Goal: Task Accomplishment & Management: Manage account settings

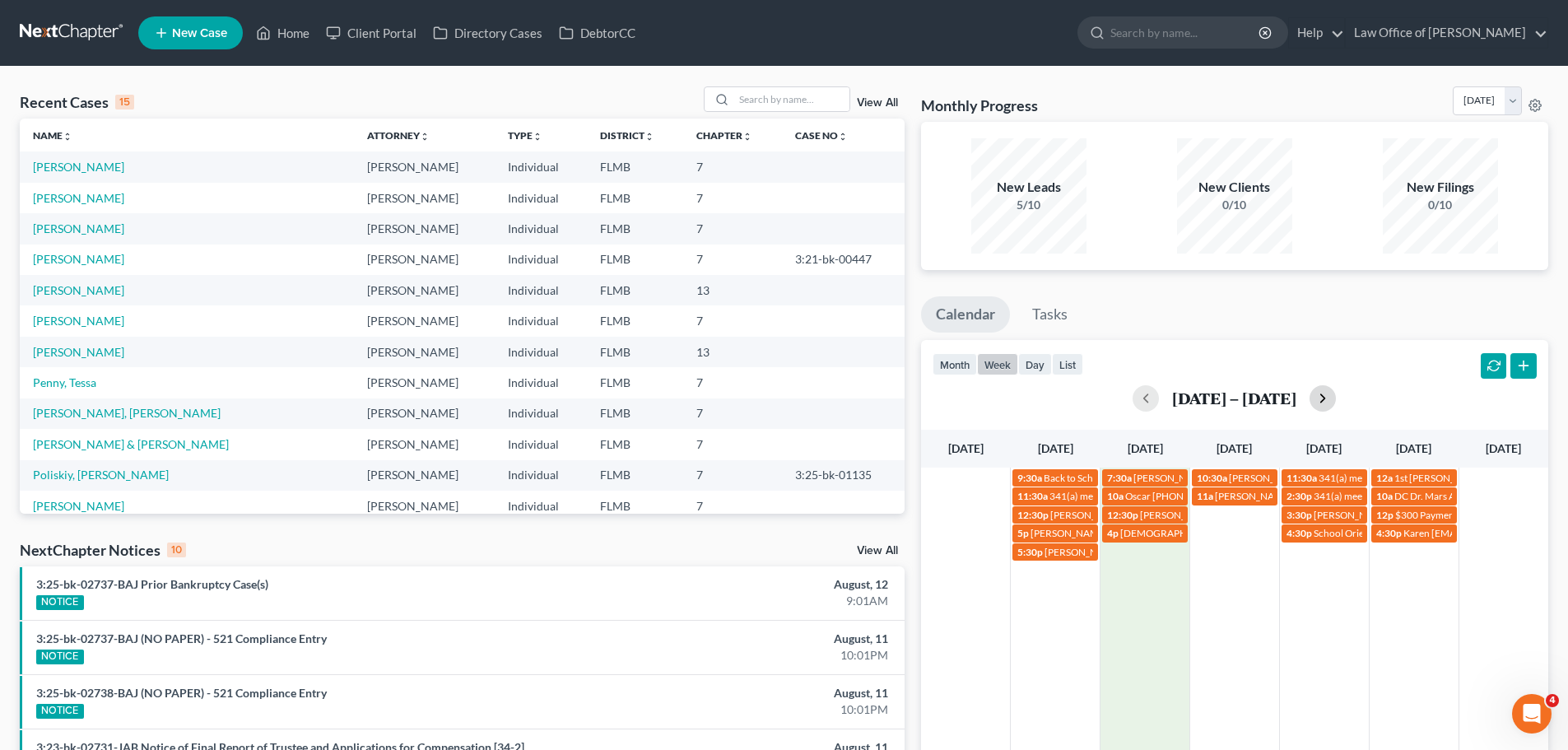
click at [1325, 398] on button "button" at bounding box center [1323, 399] width 27 height 27
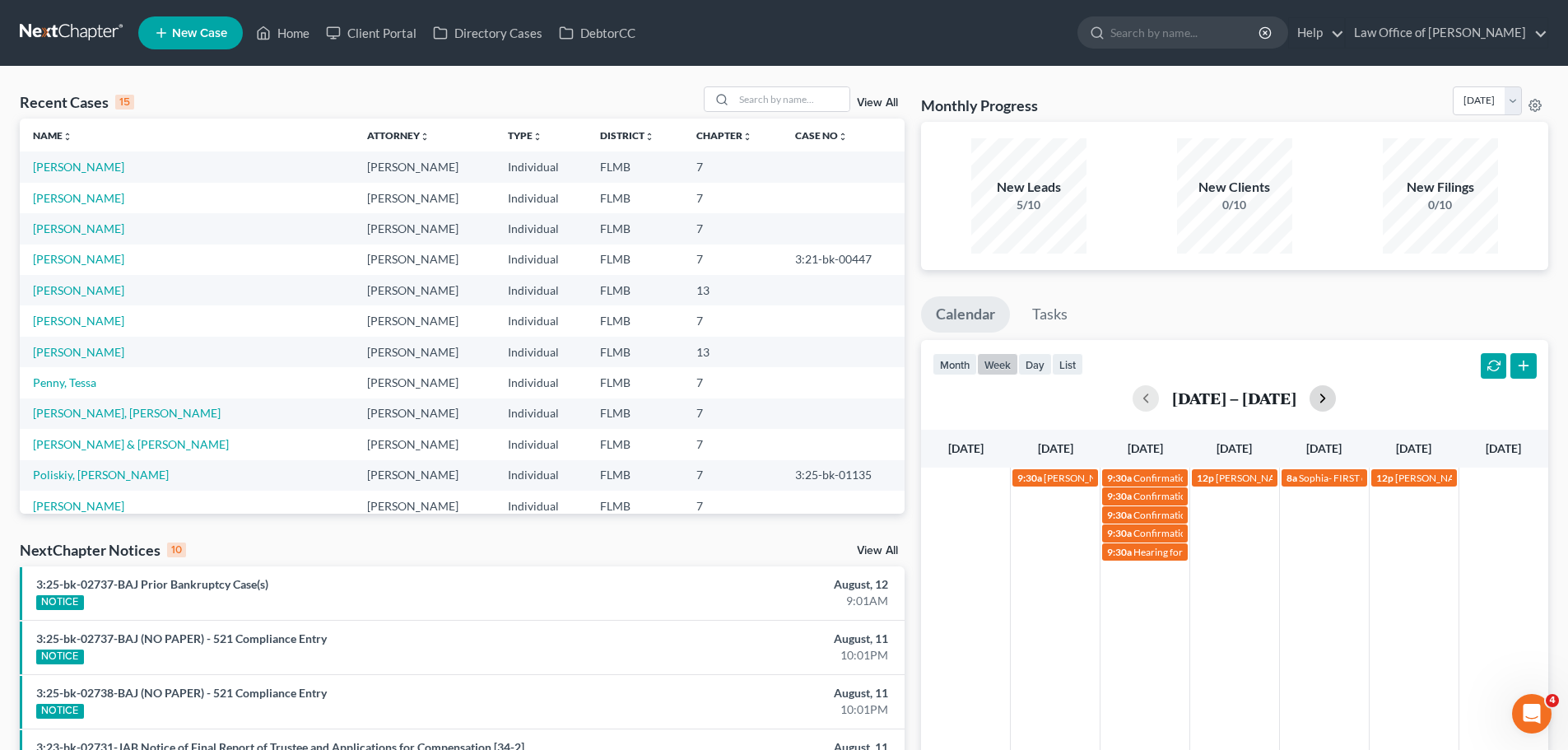
click at [1325, 398] on button "button" at bounding box center [1323, 399] width 27 height 27
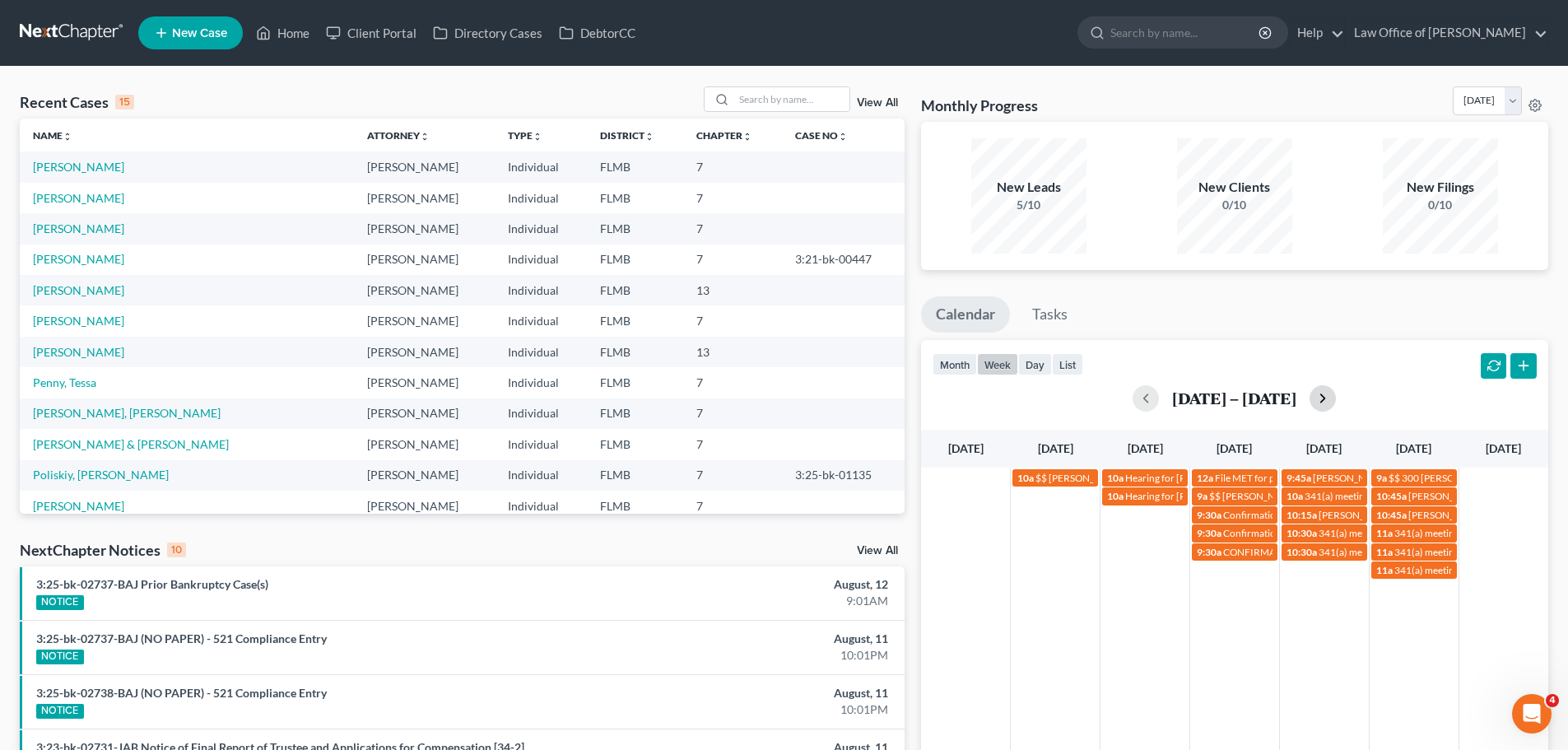
click at [1325, 398] on button "button" at bounding box center [1323, 399] width 27 height 27
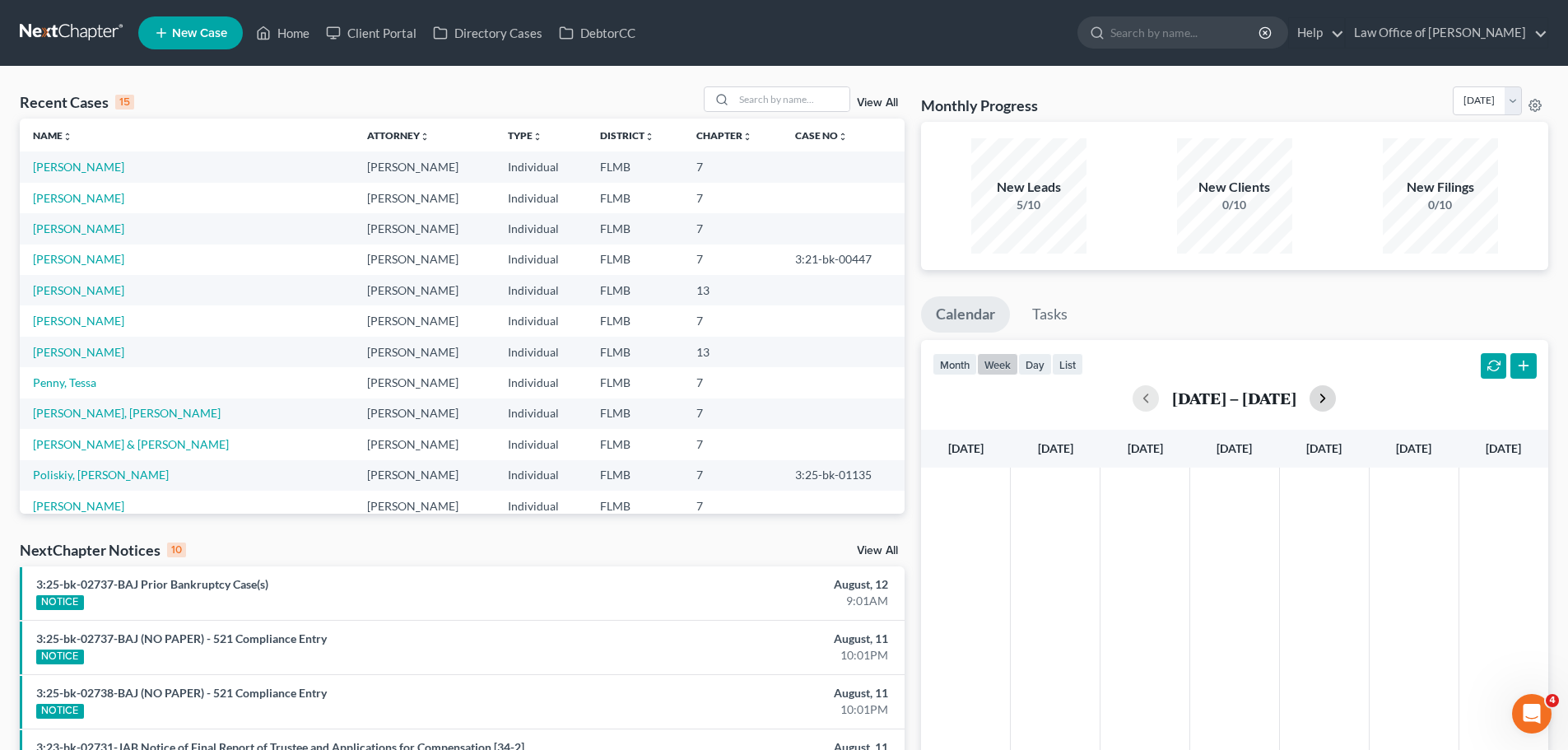
click at [1325, 398] on button "button" at bounding box center [1323, 399] width 27 height 27
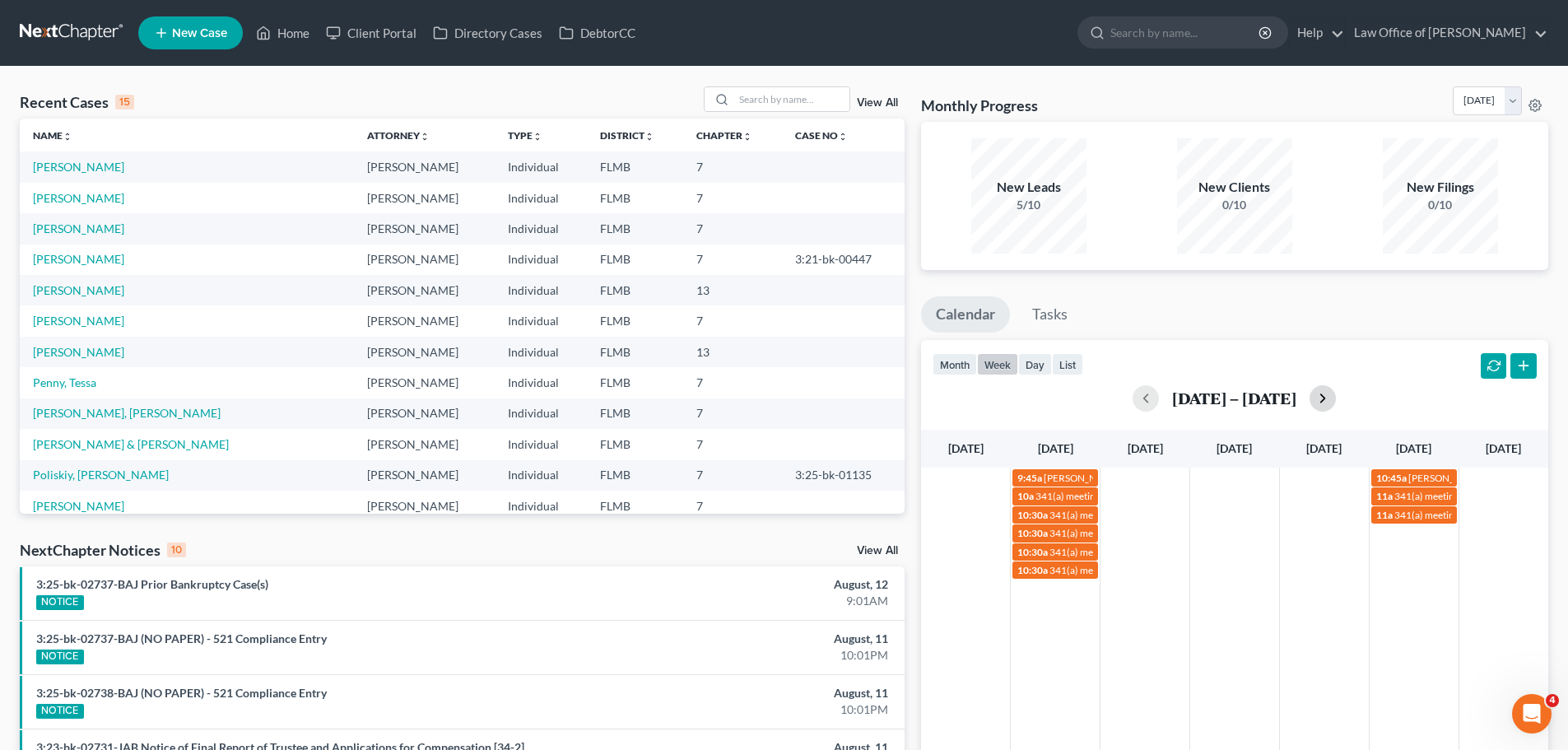
click at [1325, 398] on button "button" at bounding box center [1323, 399] width 27 height 27
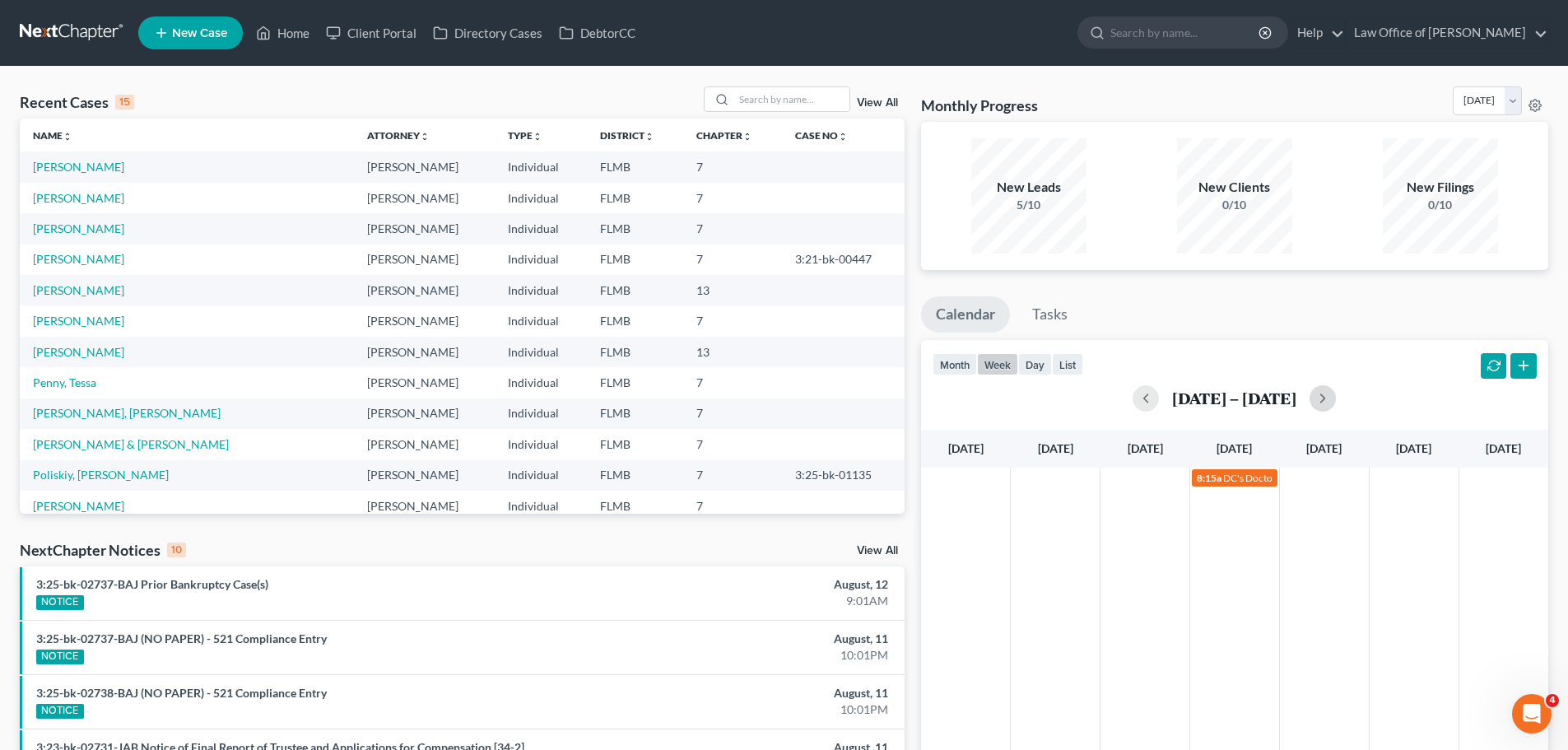
click at [1038, 534] on div "8:15a DC's Doctors Appt - Annual Physical" at bounding box center [1235, 671] width 628 height 406
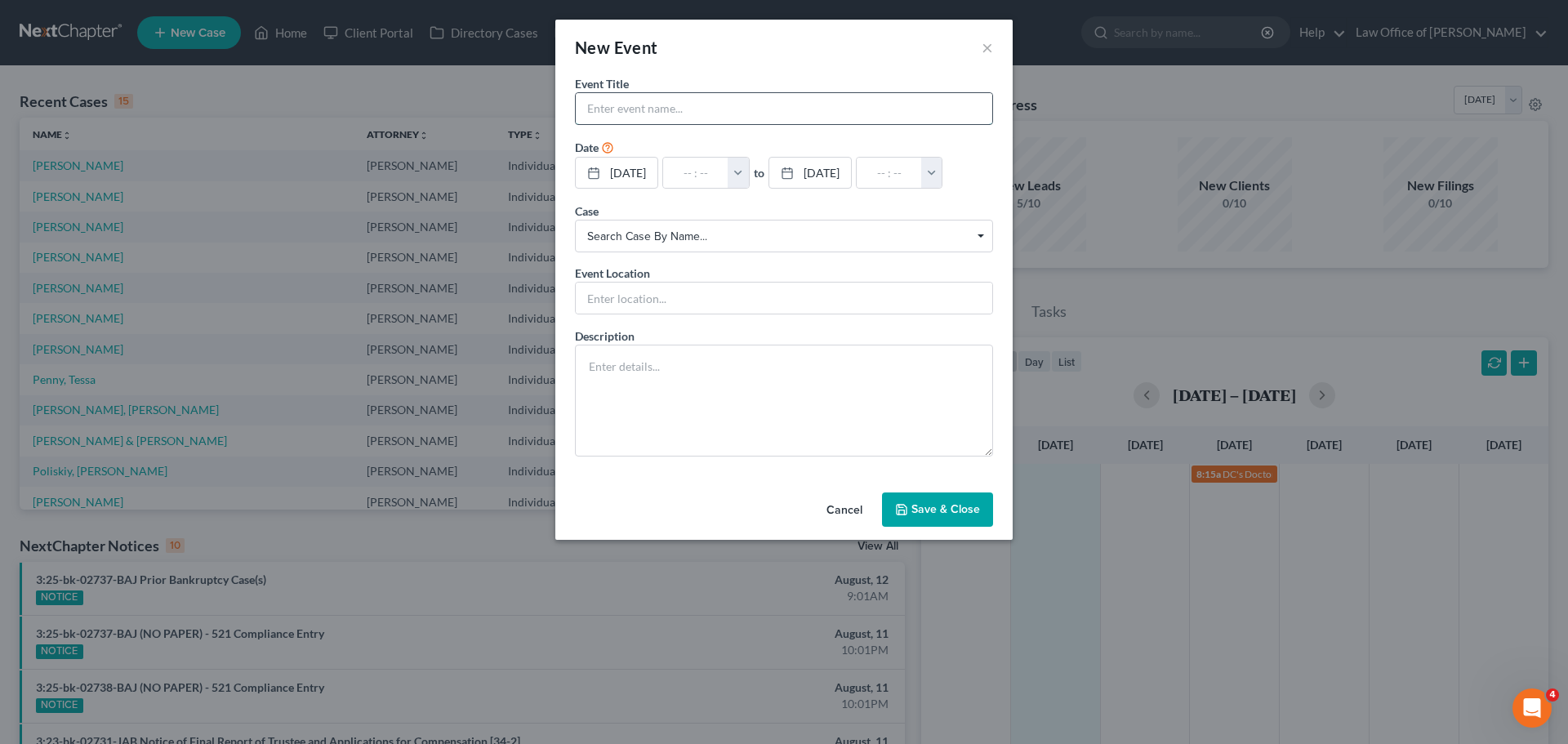
click at [685, 105] on input "text" at bounding box center [784, 108] width 416 height 31
click at [588, 105] on input "[PERSON_NAME] first payment is due $400" at bounding box center [784, 108] width 416 height 31
type input "$$ [PERSON_NAME] first payment is due $400"
click at [705, 171] on input "text" at bounding box center [696, 173] width 66 height 31
type input "1"
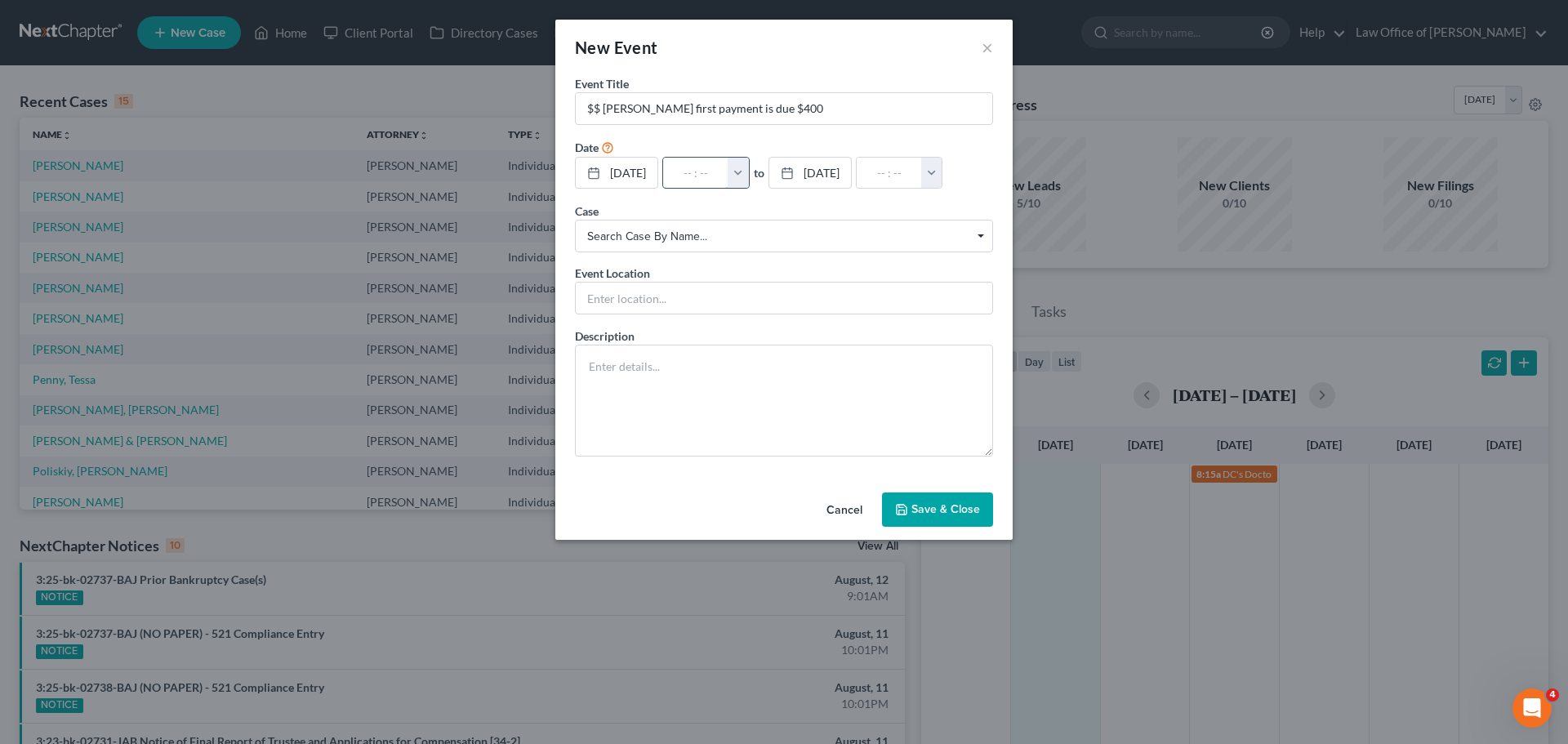
type input "01:00am"
type input "10:"
type input "11:00am"
type input "10:0"
type input "01:00am"
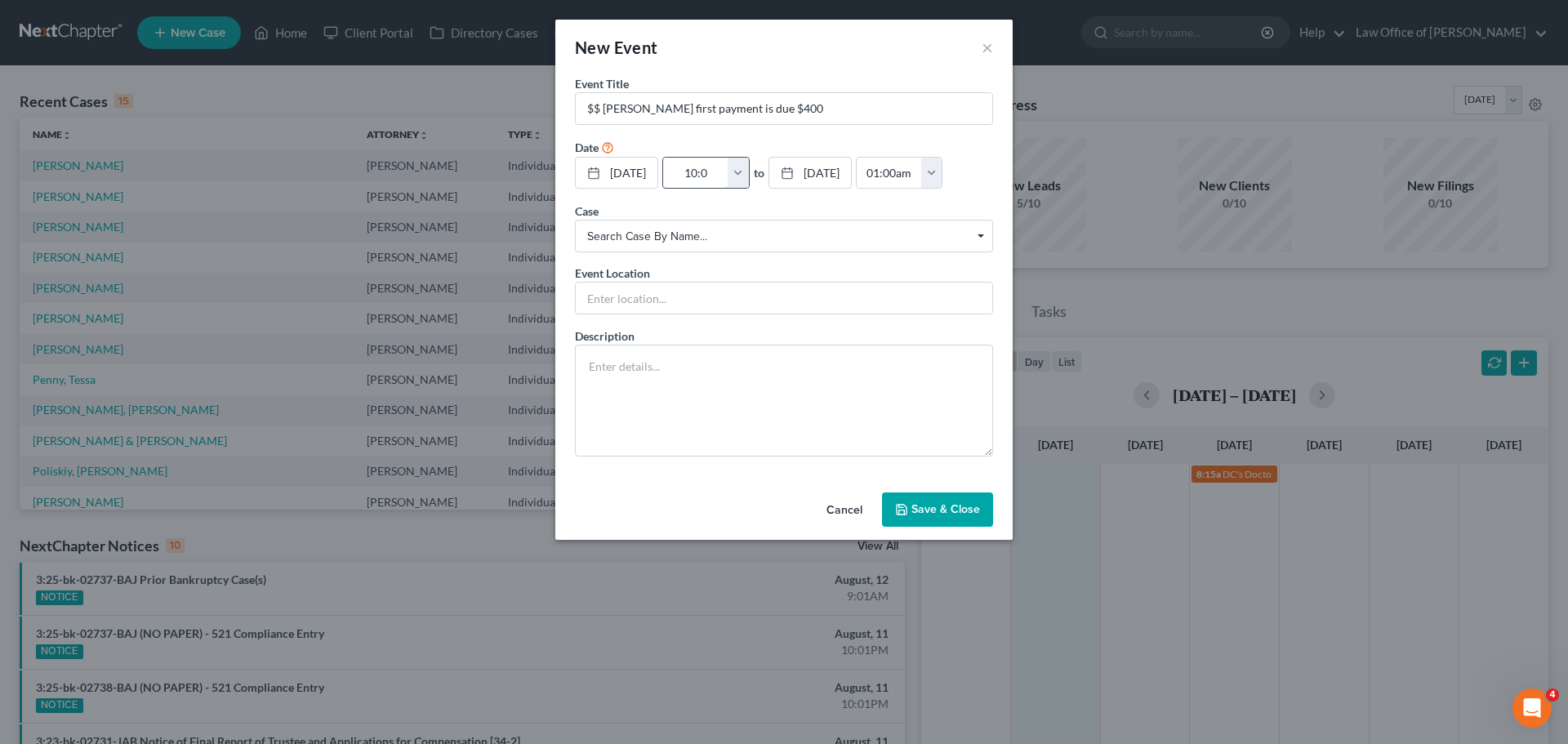
type input "10:00"
type input "11:00am"
type input "10:00a"
type input "01:00am"
type input "10:00am"
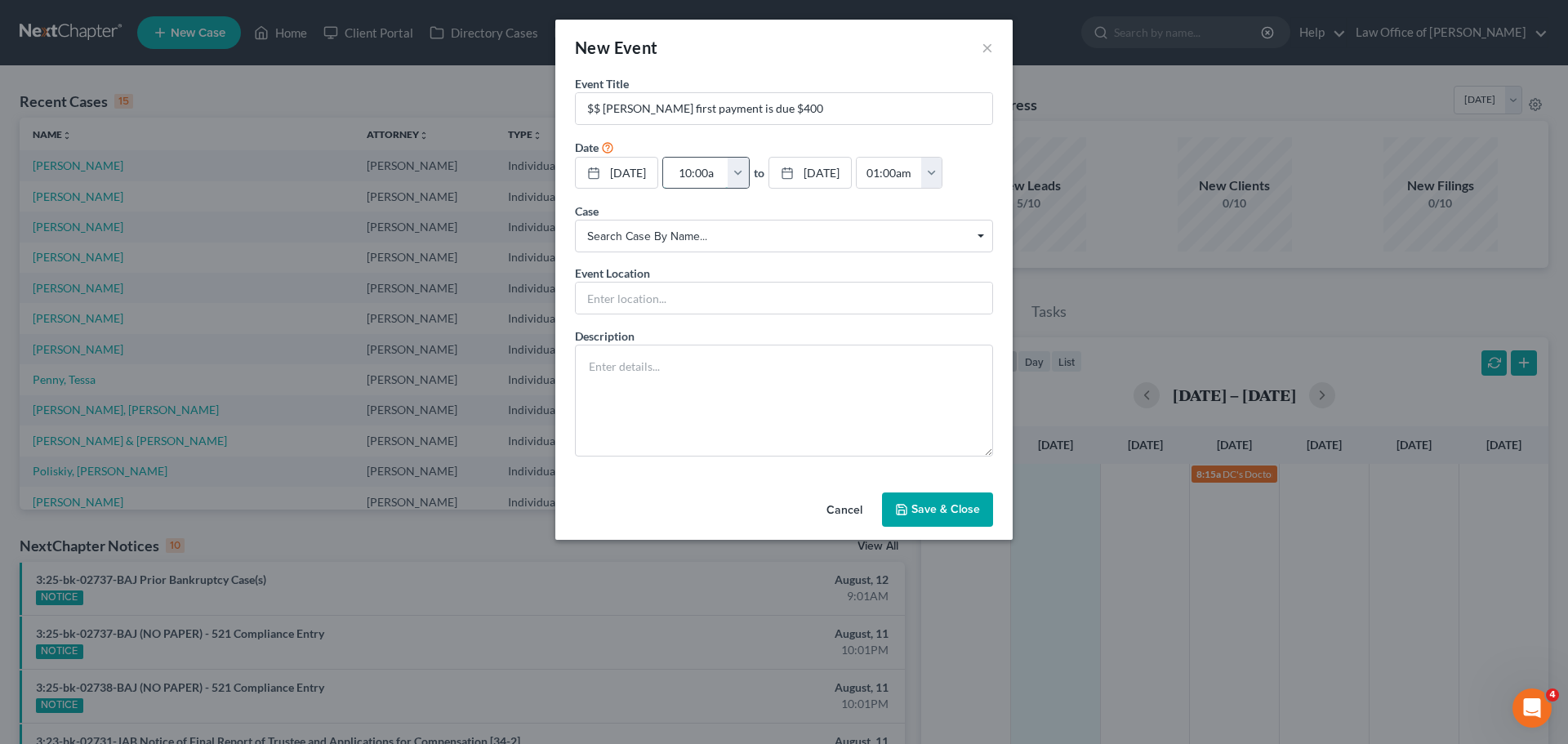
type input "11:00am"
type input "10:00am"
click at [964, 505] on button "Save & Close" at bounding box center [937, 509] width 111 height 35
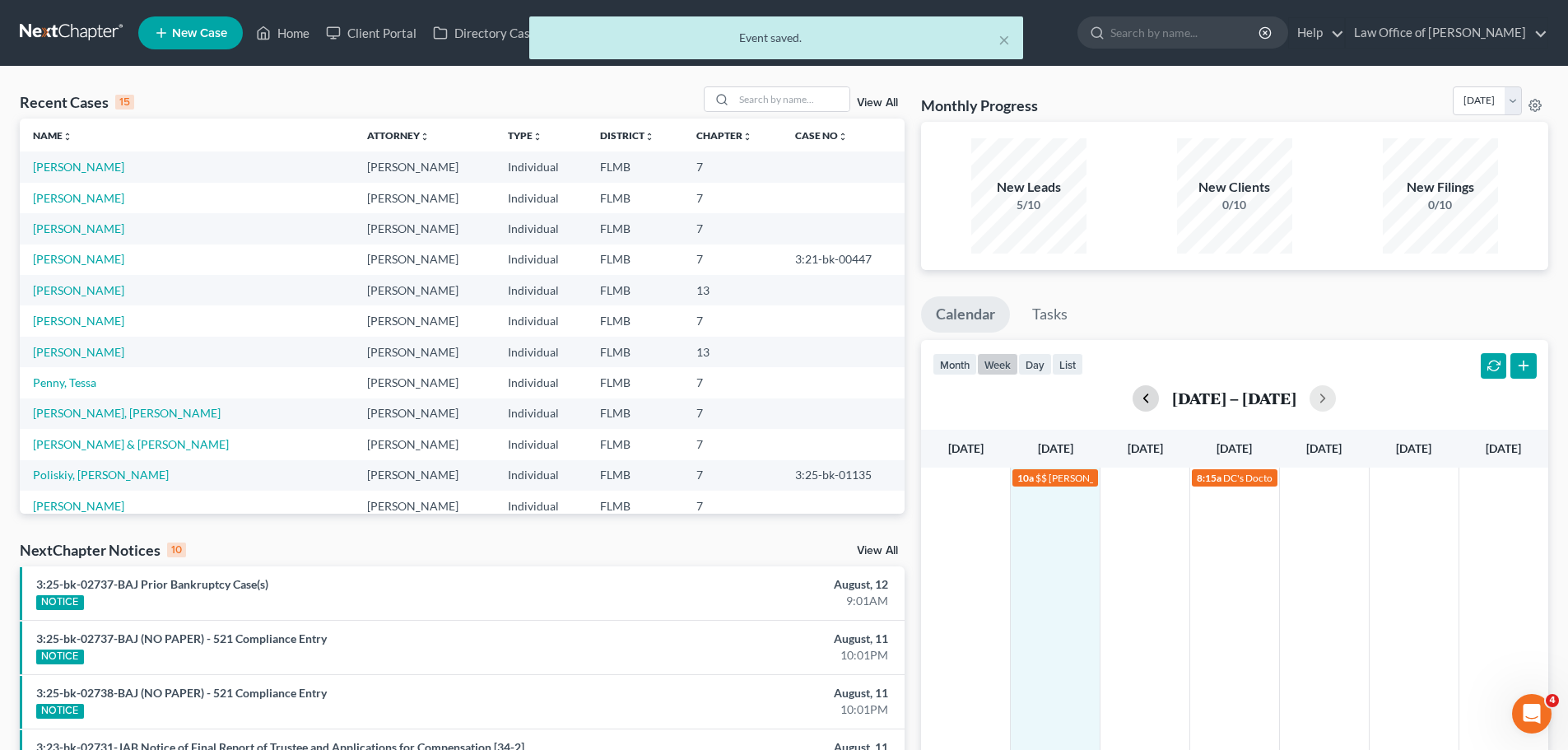
click at [1142, 404] on button "button" at bounding box center [1147, 399] width 27 height 27
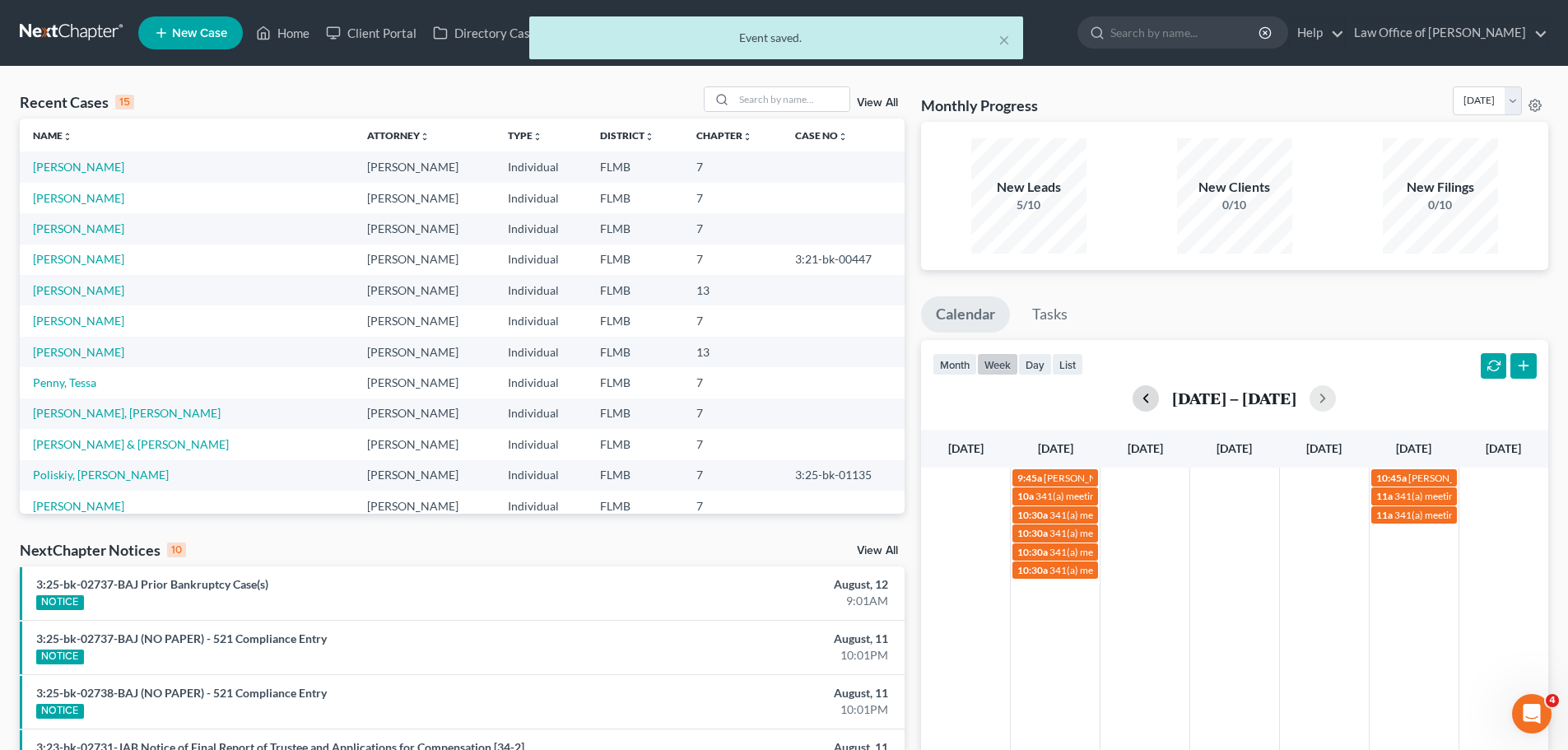
click at [1142, 404] on button "button" at bounding box center [1147, 399] width 27 height 27
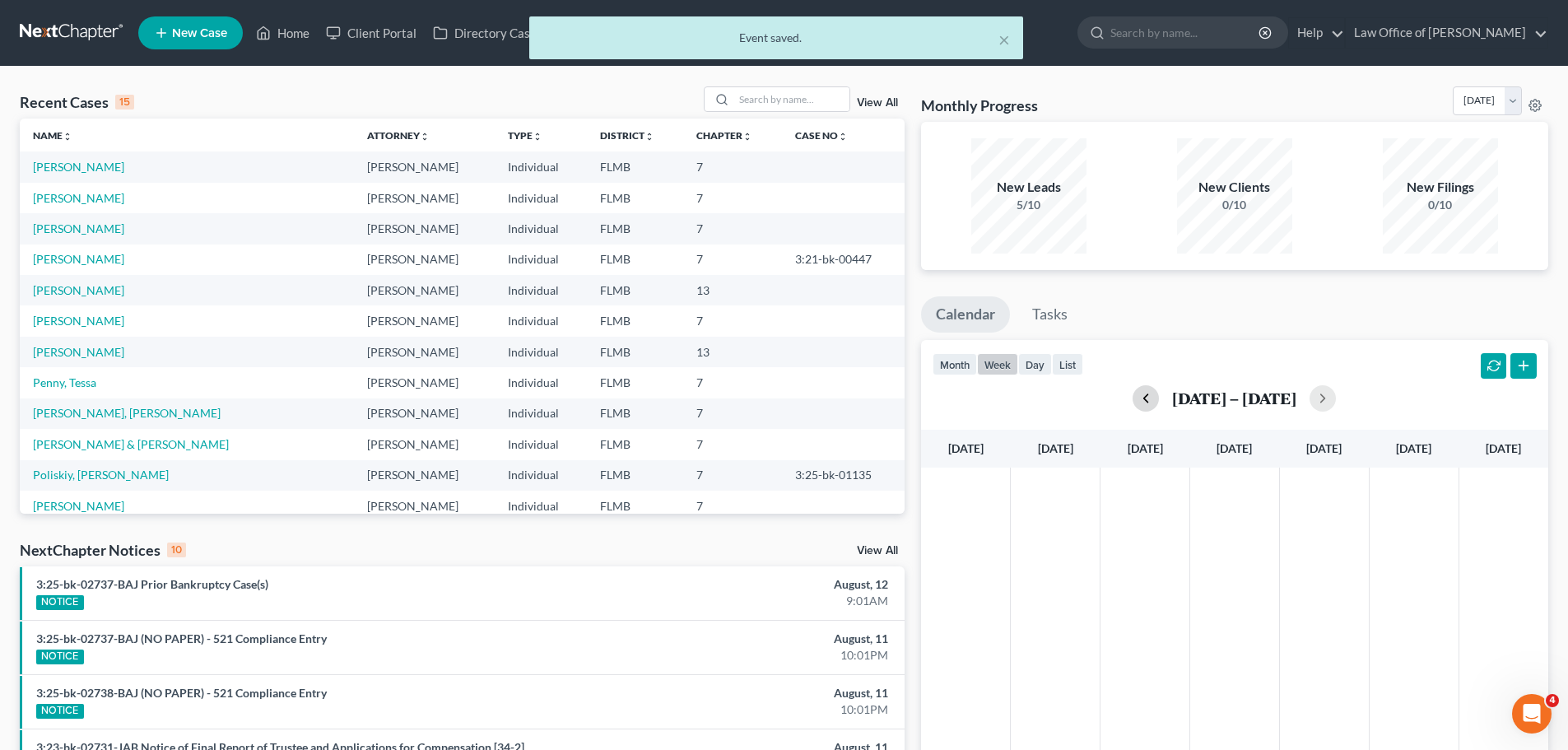
click at [1142, 404] on button "button" at bounding box center [1147, 399] width 27 height 27
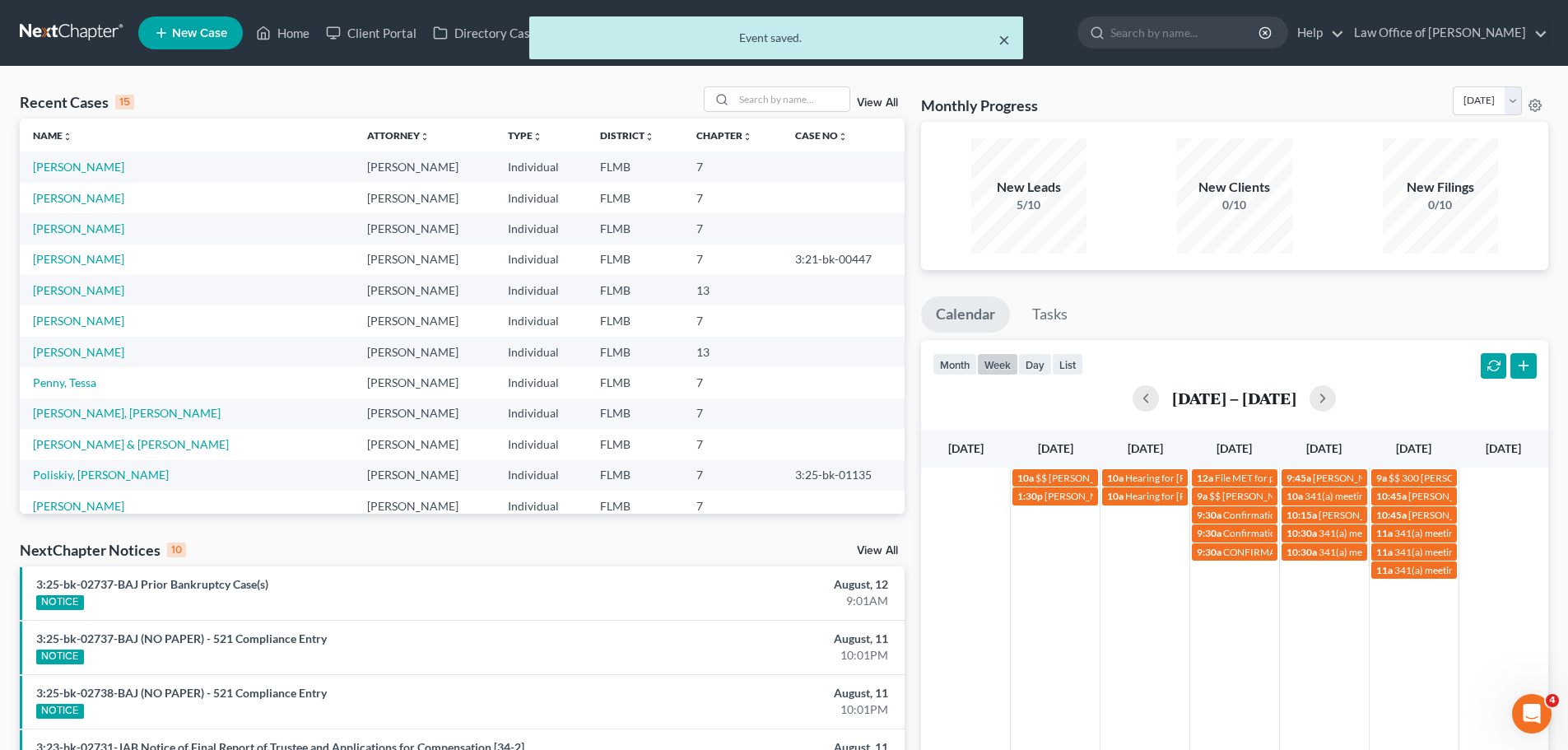
click at [1007, 34] on button "×" at bounding box center [1004, 39] width 12 height 20
